Goal: Information Seeking & Learning: Learn about a topic

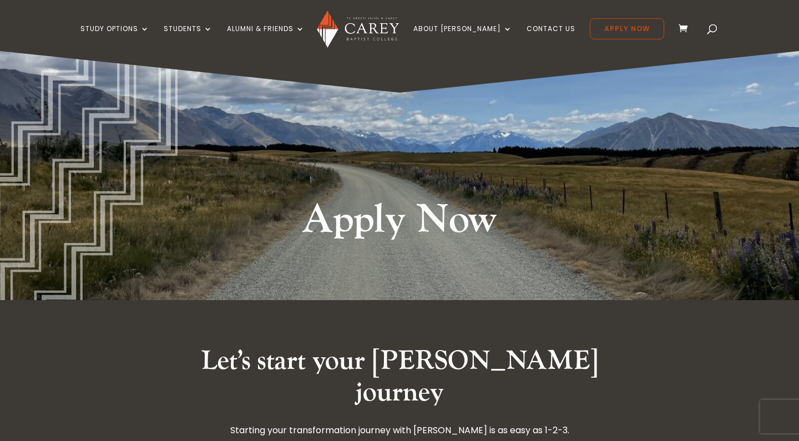
click at [608, 28] on link "Apply Now" at bounding box center [627, 28] width 74 height 21
click at [712, 31] on span at bounding box center [712, 31] width 0 height 0
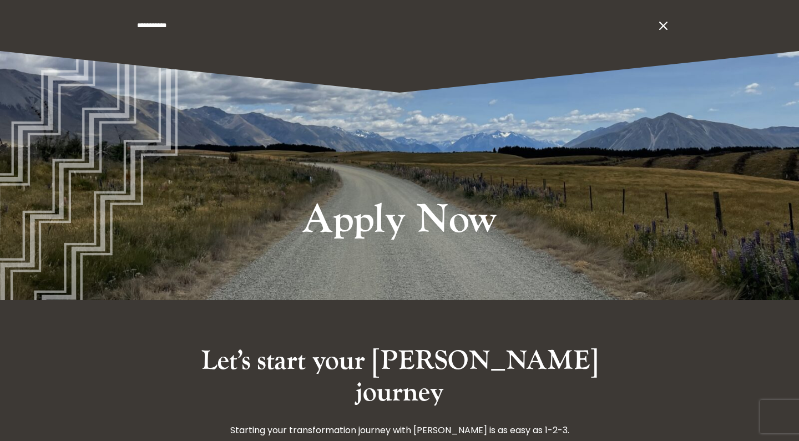
type input "**********"
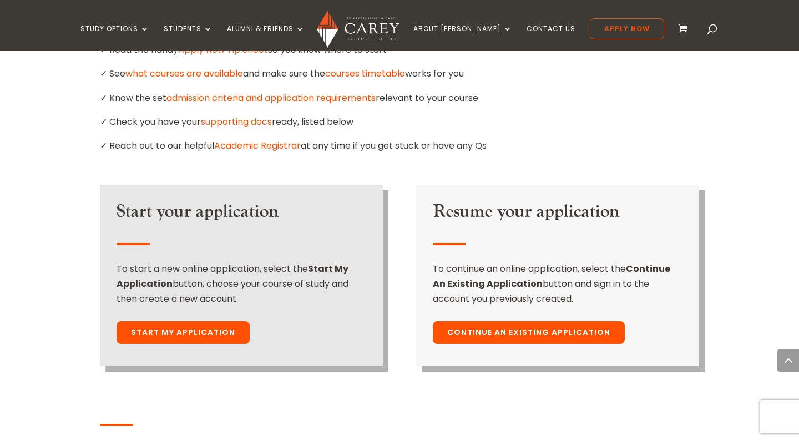
scroll to position [746, 0]
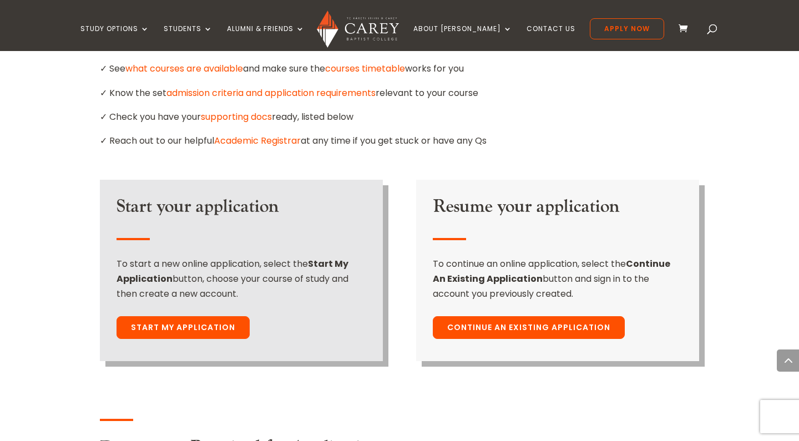
click at [202, 316] on link "Start My Application" at bounding box center [183, 327] width 133 height 23
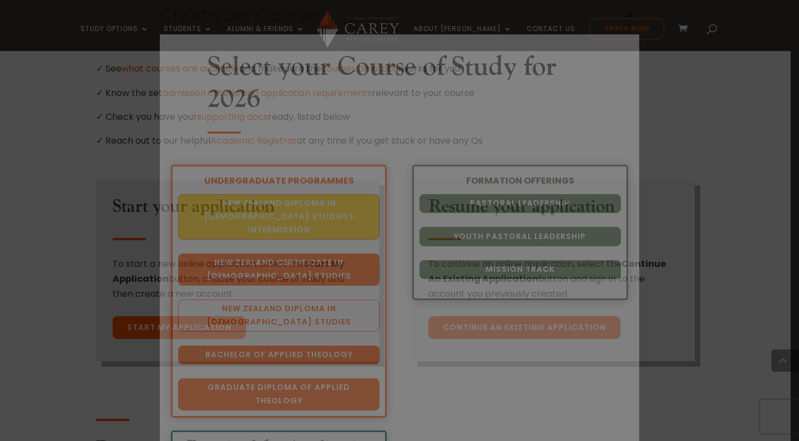
scroll to position [34, 0]
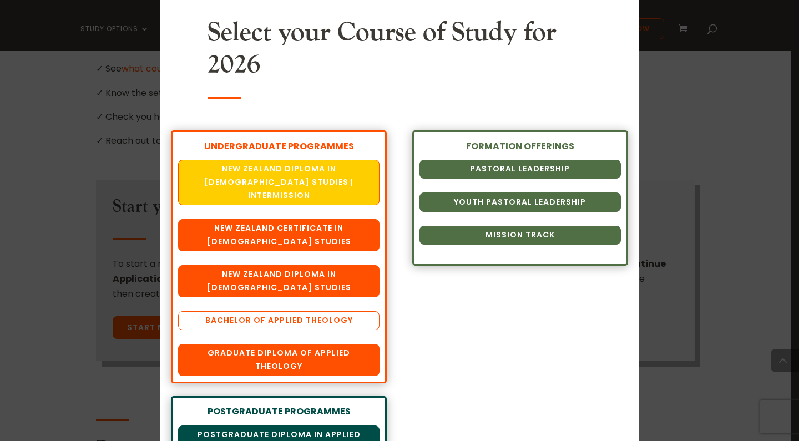
click at [335, 311] on link "Bachelor of Applied Theology" at bounding box center [278, 320] width 201 height 19
click at [650, 70] on div "Chart your Course Select your Course of Study for 2026 UNDERGRADUATE PROGRAMMES…" at bounding box center [399, 220] width 799 height 441
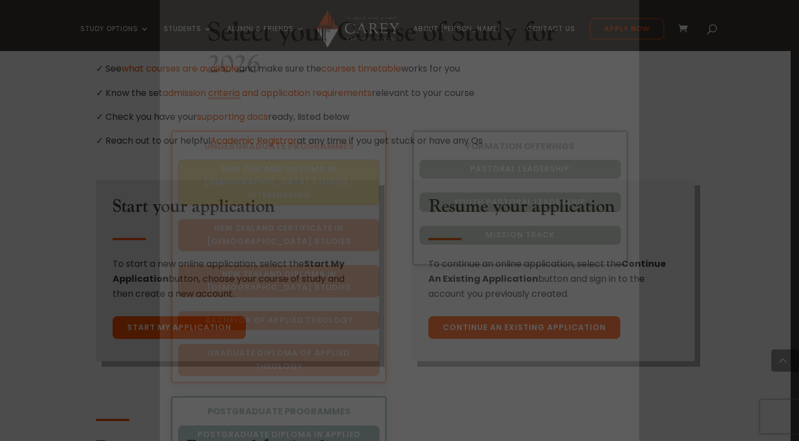
scroll to position [0, 0]
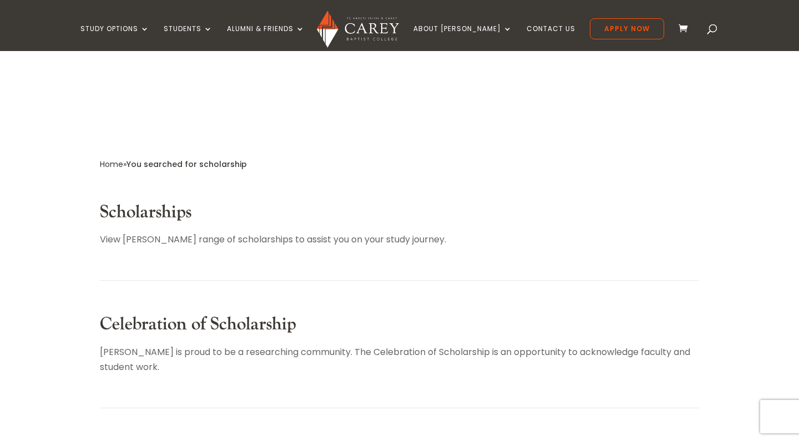
scroll to position [135, 0]
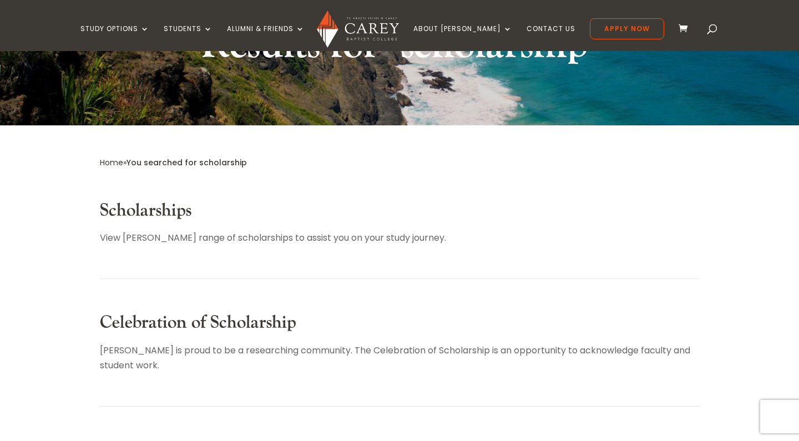
click at [161, 213] on link "Scholarships" at bounding box center [146, 210] width 92 height 23
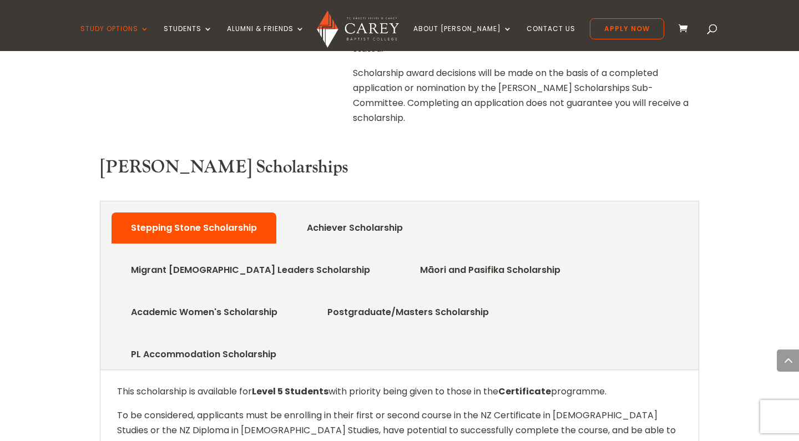
scroll to position [459, 0]
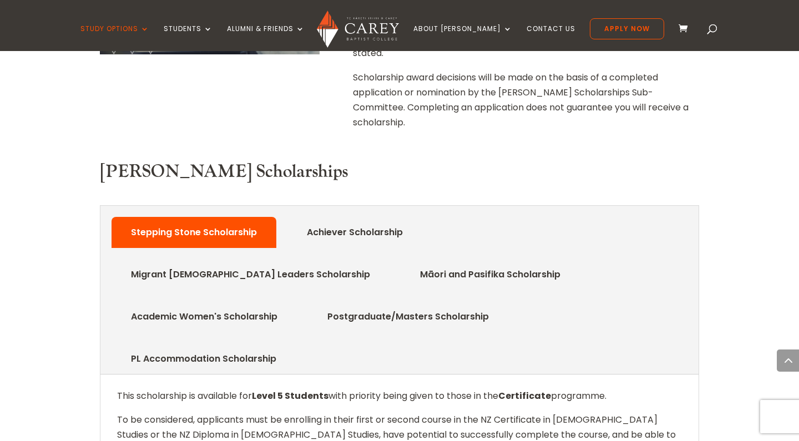
click at [294, 306] on link "Academic Women's Scholarship" at bounding box center [204, 317] width 180 height 22
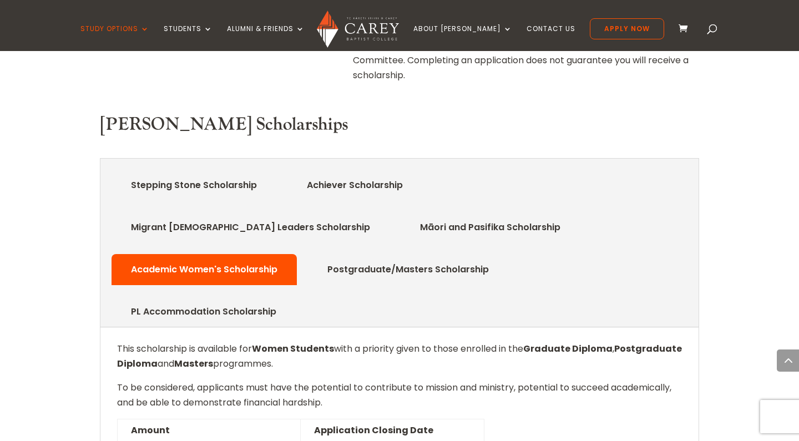
scroll to position [508, 0]
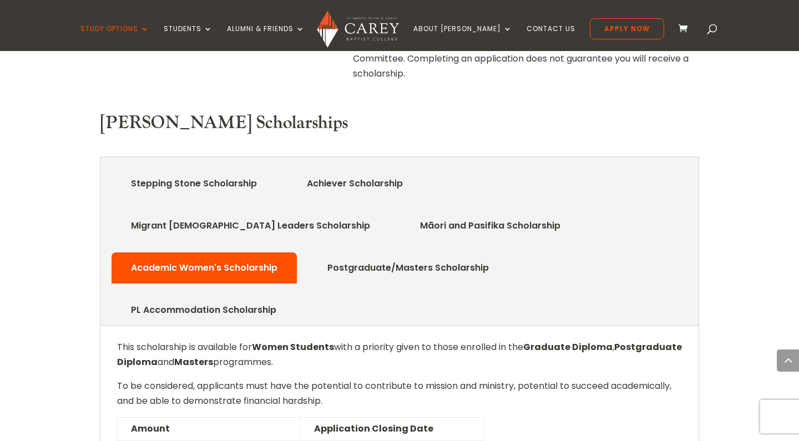
click at [387, 215] on link "Migrant Church Leaders Scholarship" at bounding box center [250, 226] width 272 height 22
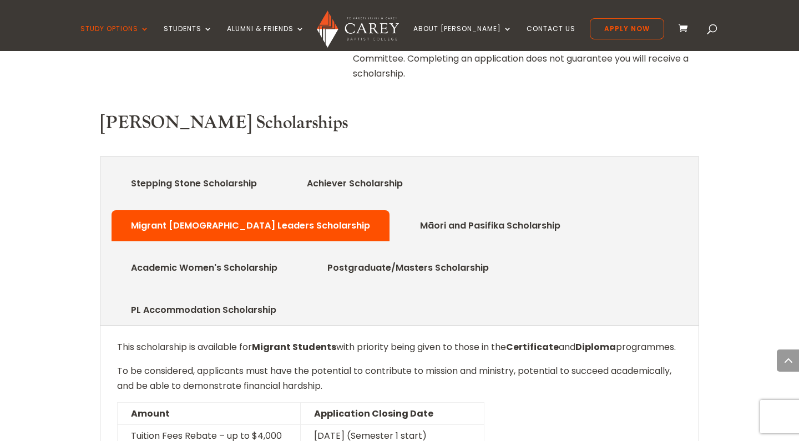
click at [224, 173] on link "Stepping Stone Scholarship" at bounding box center [193, 184] width 159 height 22
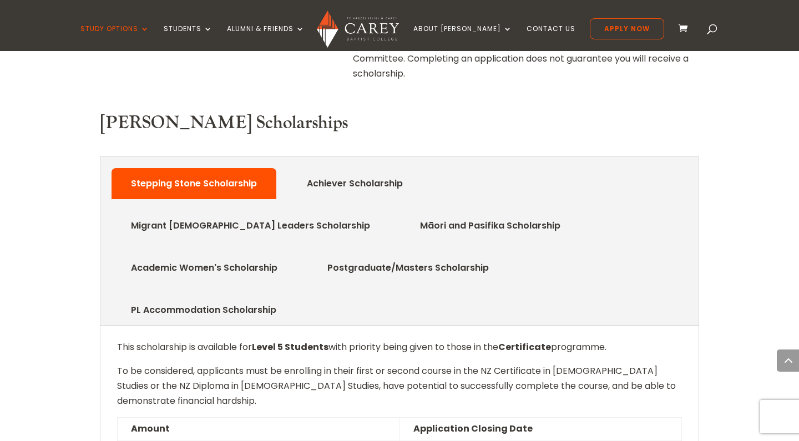
click at [331, 173] on link "Achiever Scholarship" at bounding box center [354, 184] width 129 height 22
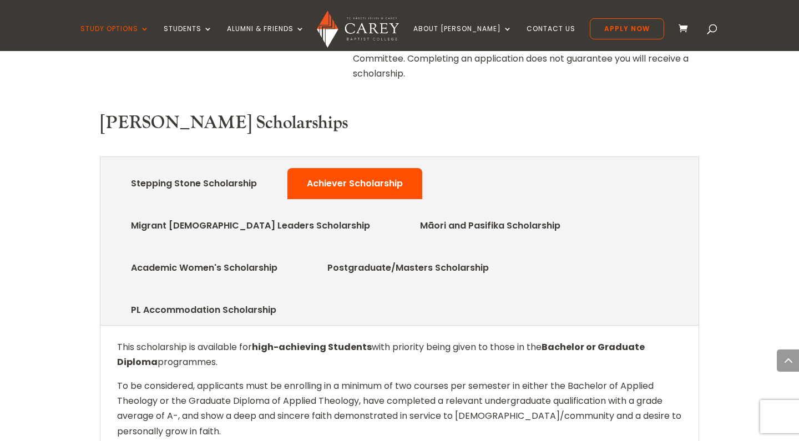
click at [387, 215] on link "Migrant Church Leaders Scholarship" at bounding box center [250, 226] width 272 height 22
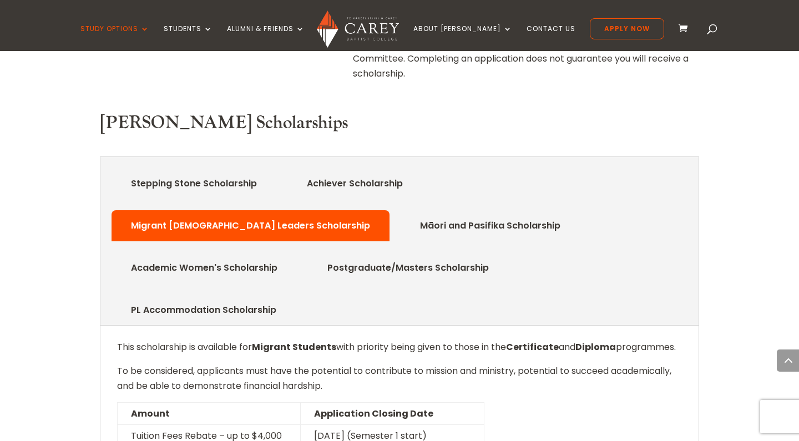
click at [403, 215] on link "Māori and Pasifika Scholarship" at bounding box center [490, 226] width 174 height 22
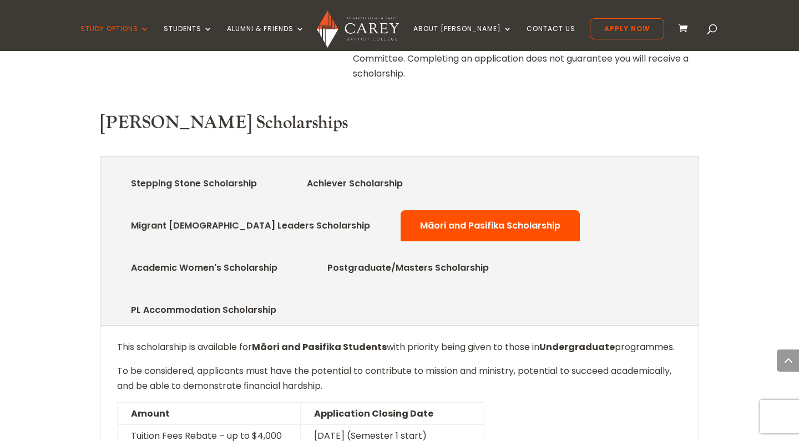
click at [294, 257] on link "Academic Women's Scholarship" at bounding box center [204, 268] width 180 height 22
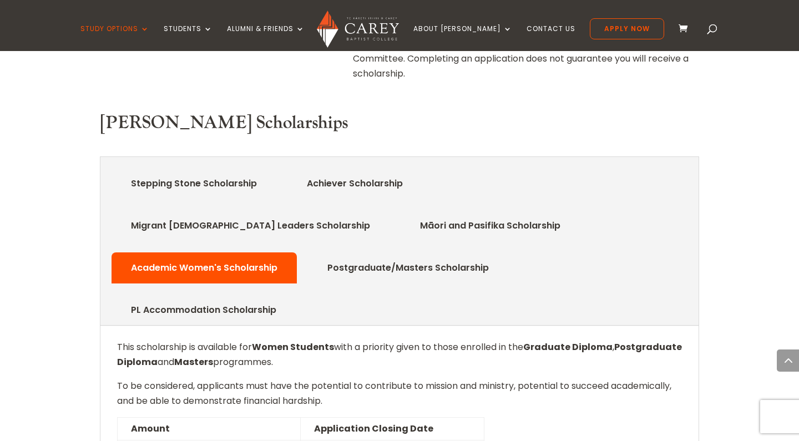
click at [505, 257] on link "Postgraduate/Masters Scholarship" at bounding box center [408, 268] width 195 height 22
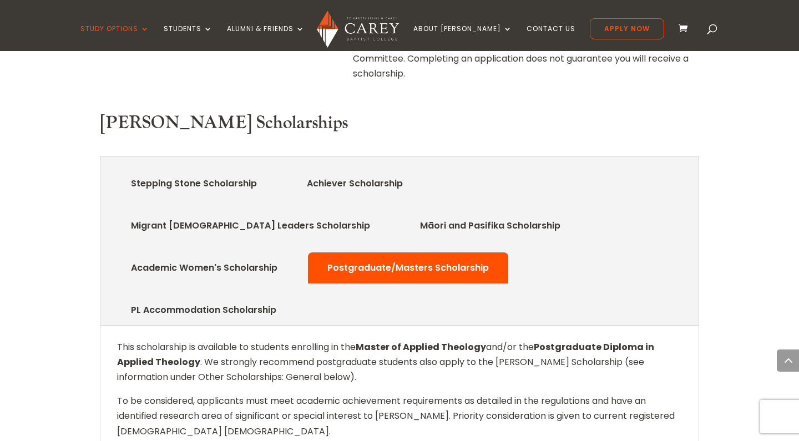
click at [246, 299] on link "PL Accommodation Scholarship" at bounding box center [203, 310] width 179 height 22
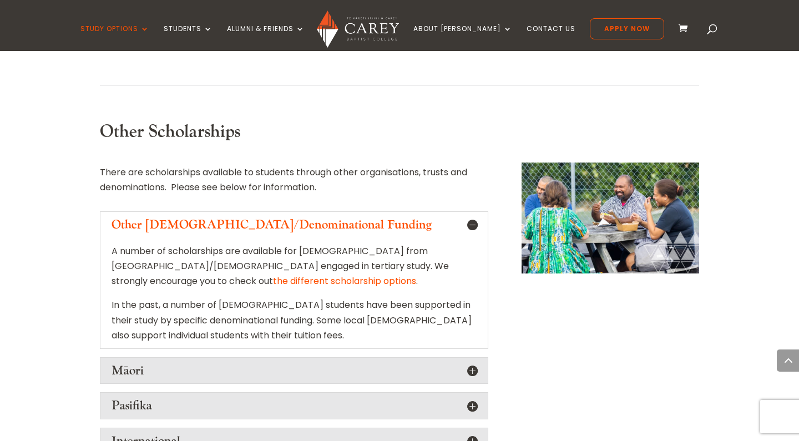
scroll to position [1066, 0]
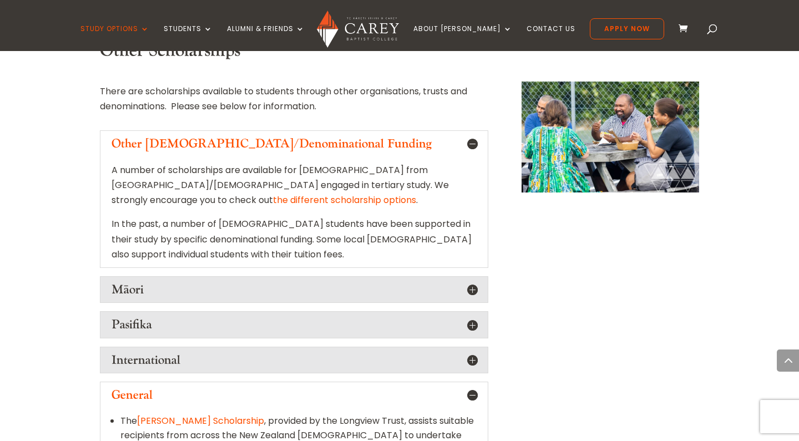
scroll to position [1159, 0]
